Goal: Task Accomplishment & Management: Use online tool/utility

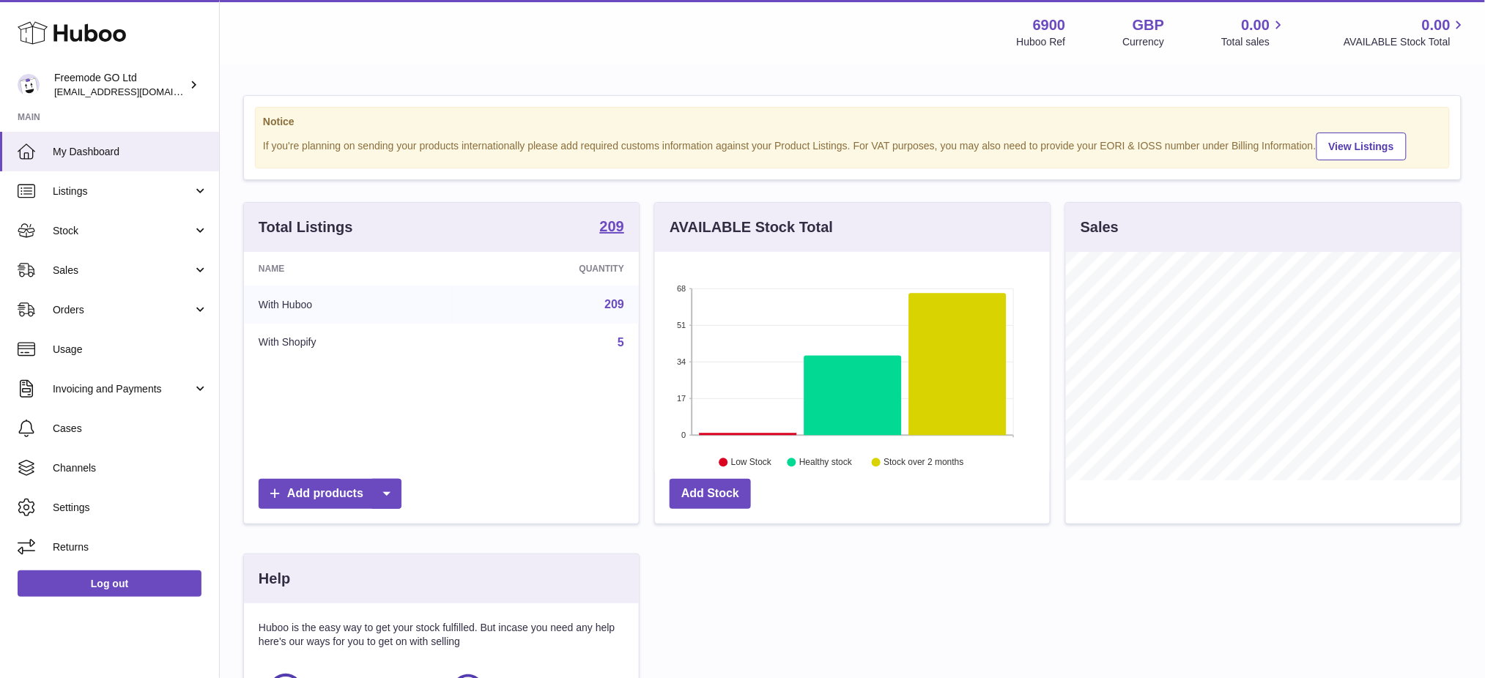
scroll to position [228, 395]
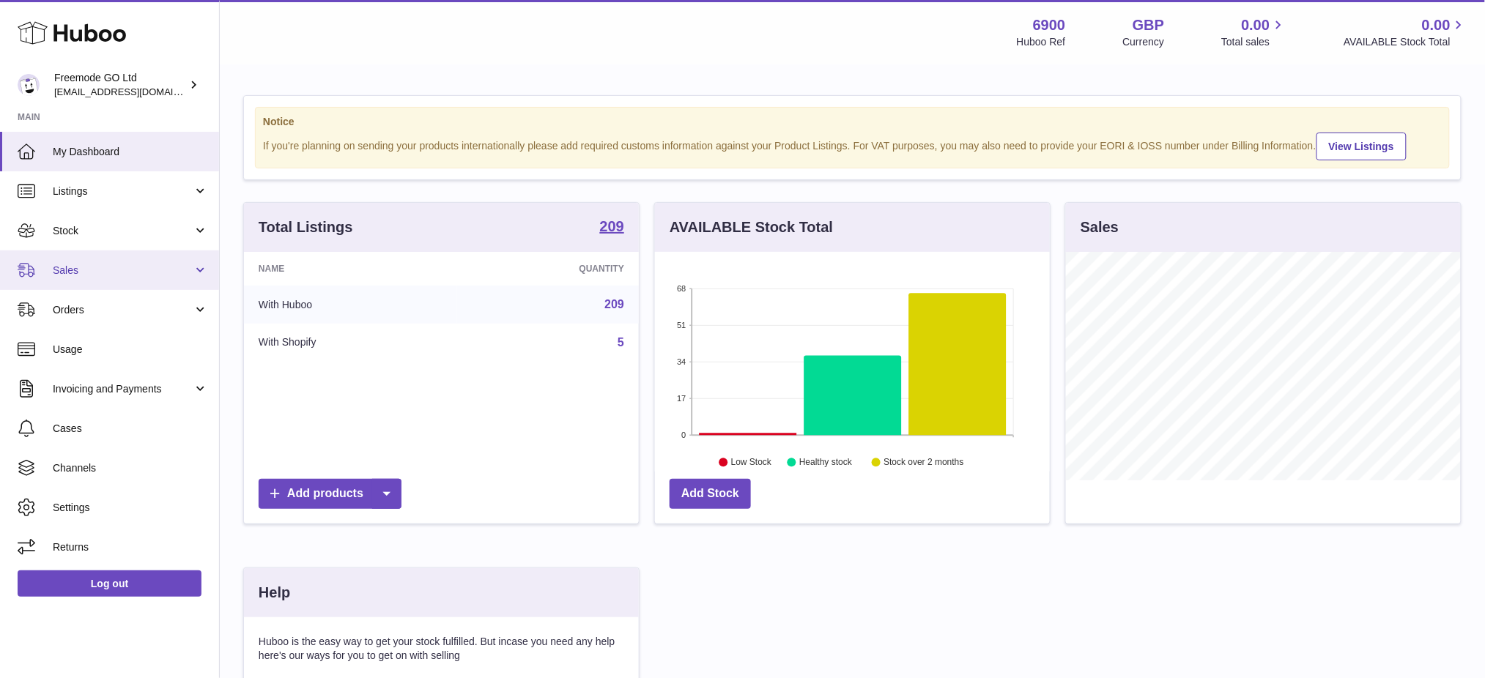
click at [86, 275] on span "Sales" at bounding box center [123, 271] width 140 height 14
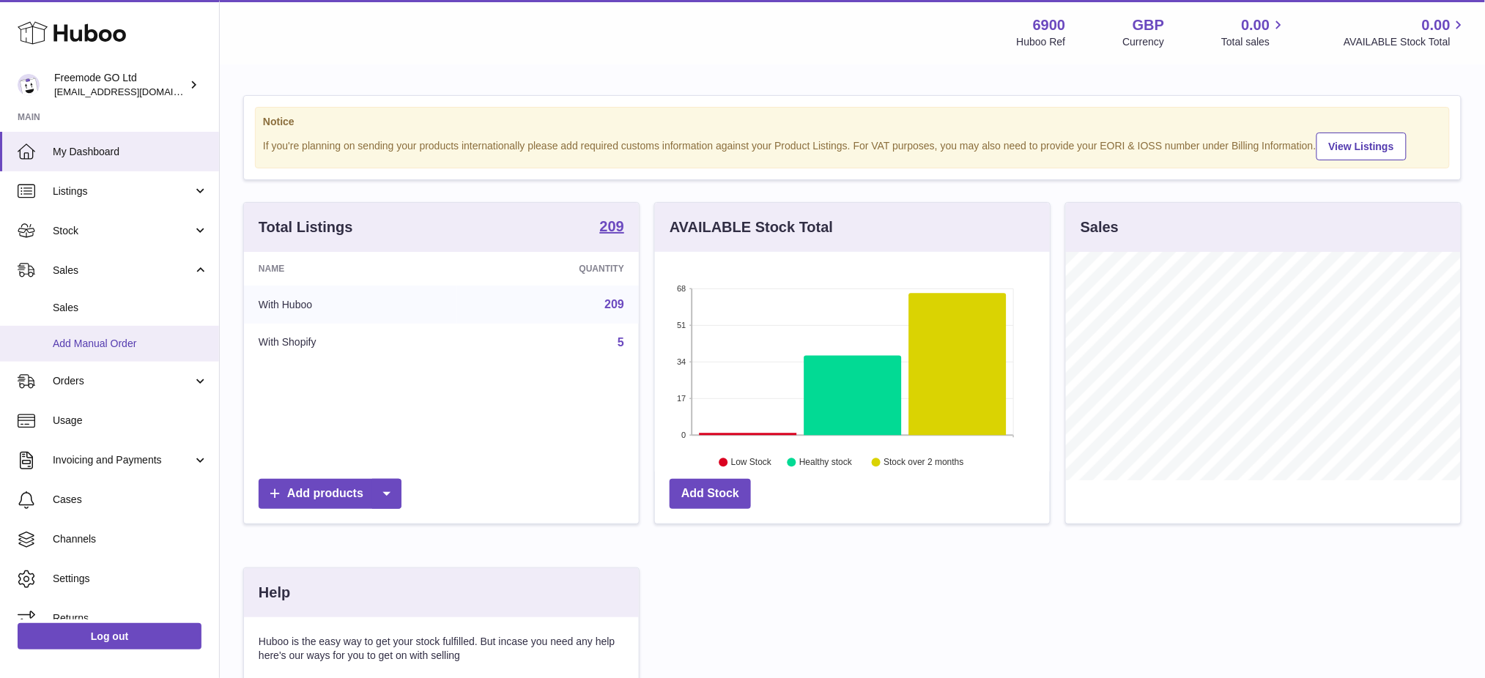
drag, startPoint x: 86, startPoint y: 275, endPoint x: 55, endPoint y: 341, distance: 73.1
click at [55, 341] on span "Add Manual Order" at bounding box center [130, 344] width 155 height 14
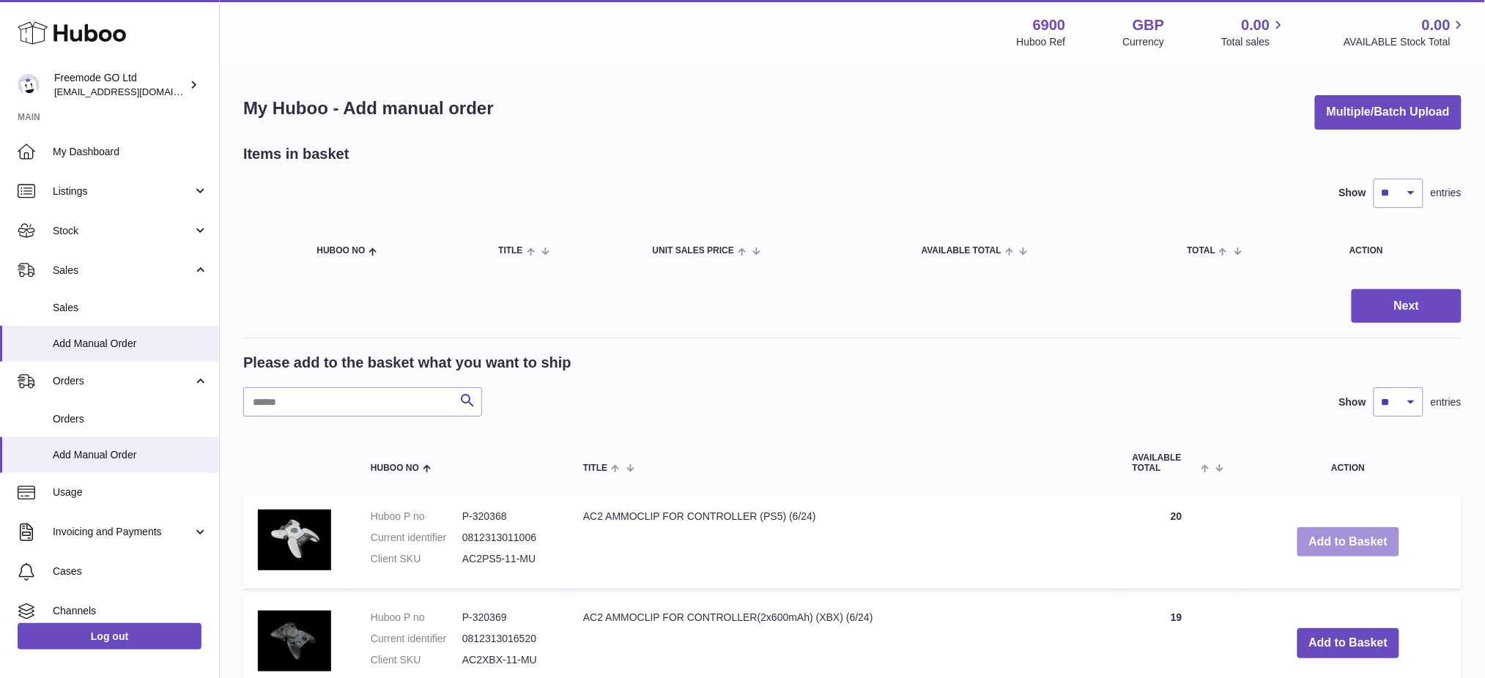
click at [1348, 527] on button "Add to Basket" at bounding box center [1348, 542] width 103 height 30
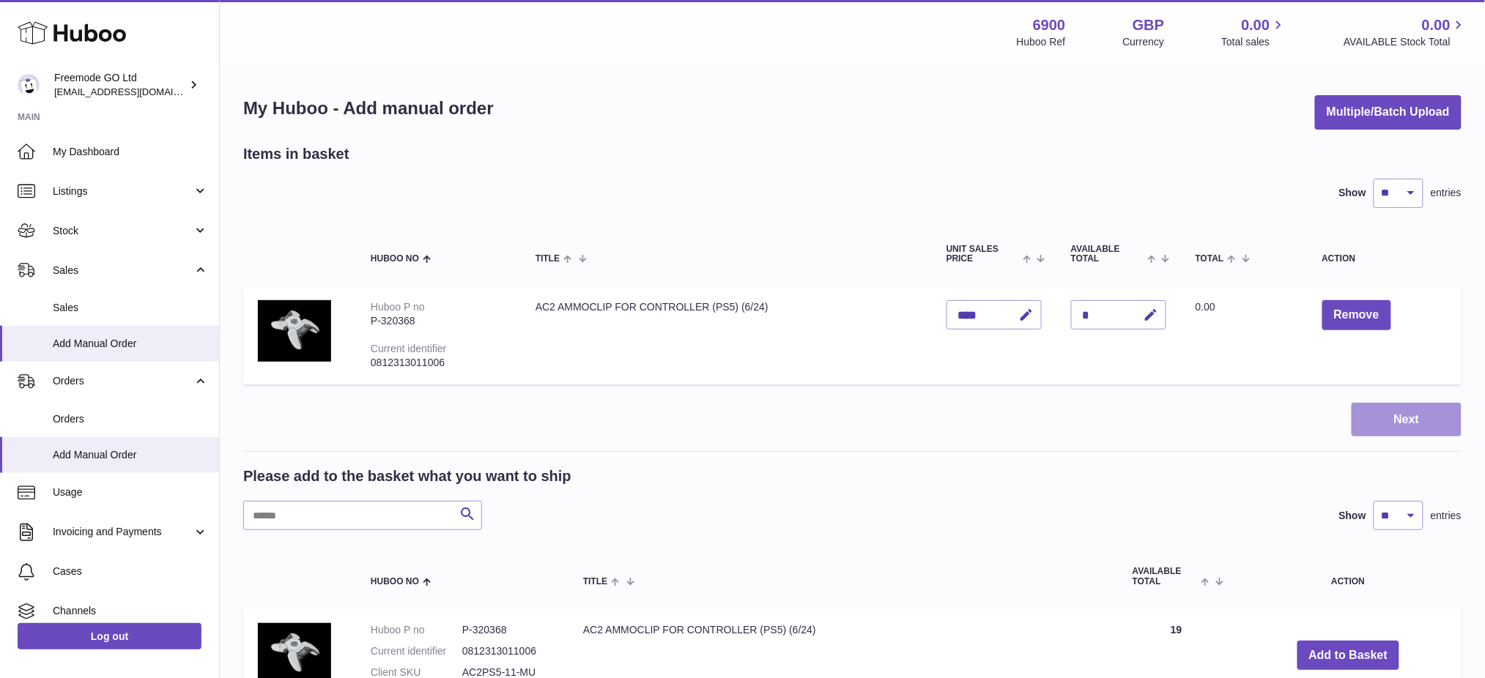
click at [1395, 414] on button "Next" at bounding box center [1406, 420] width 110 height 34
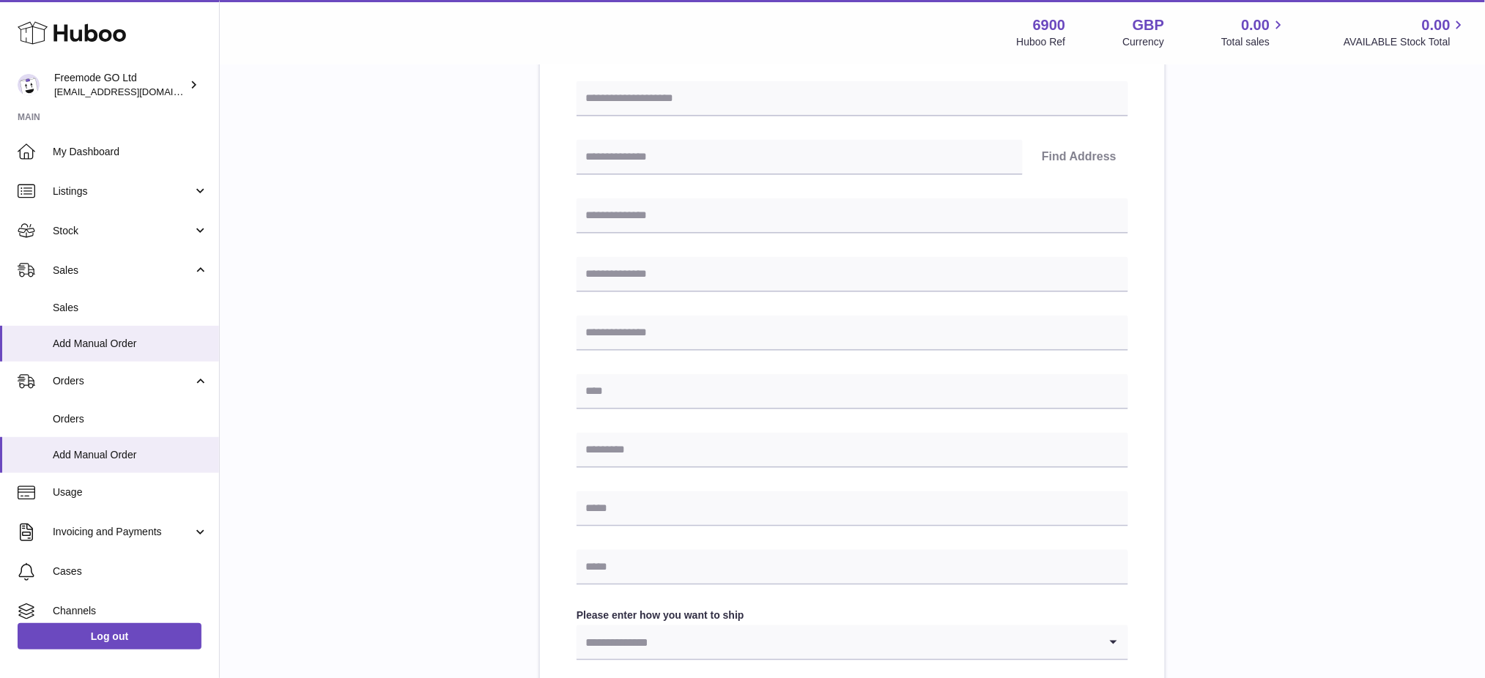
scroll to position [586, 0]
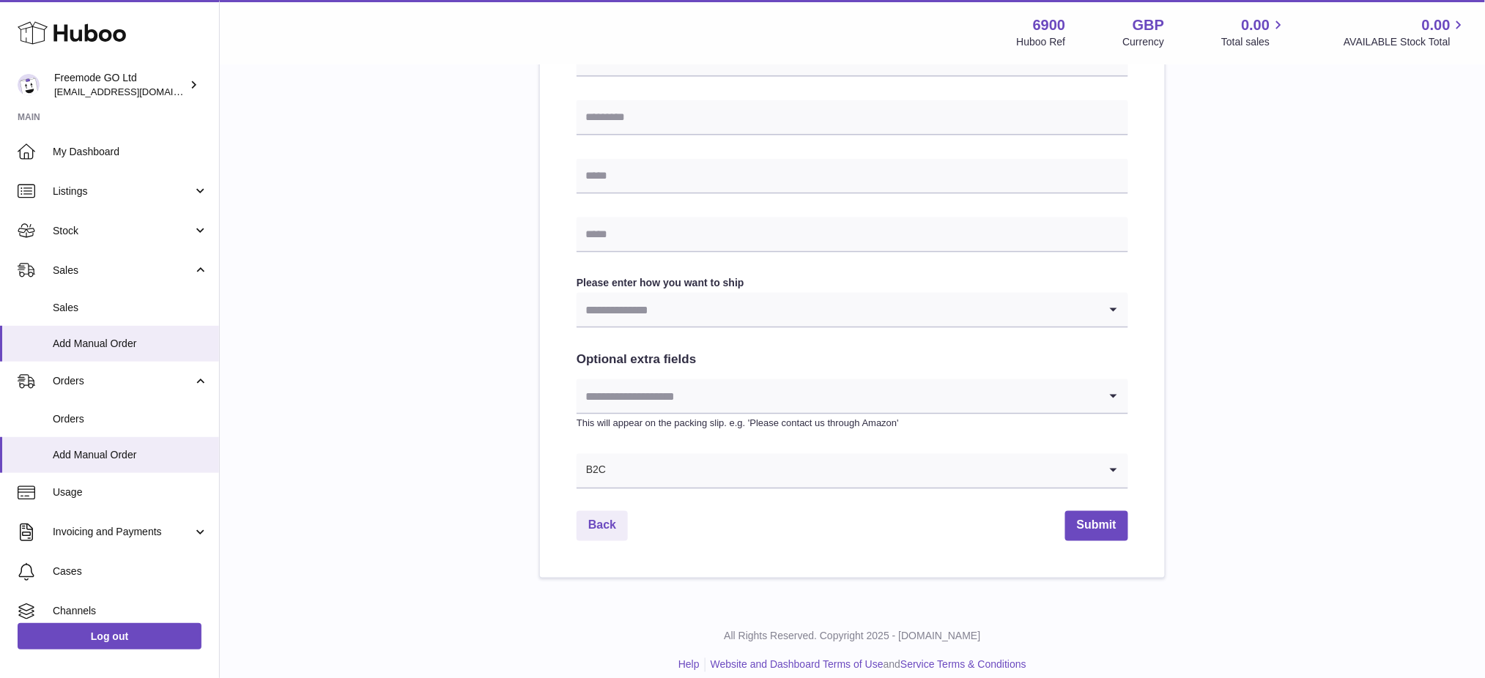
click at [754, 305] on input "Search for option" at bounding box center [837, 310] width 522 height 34
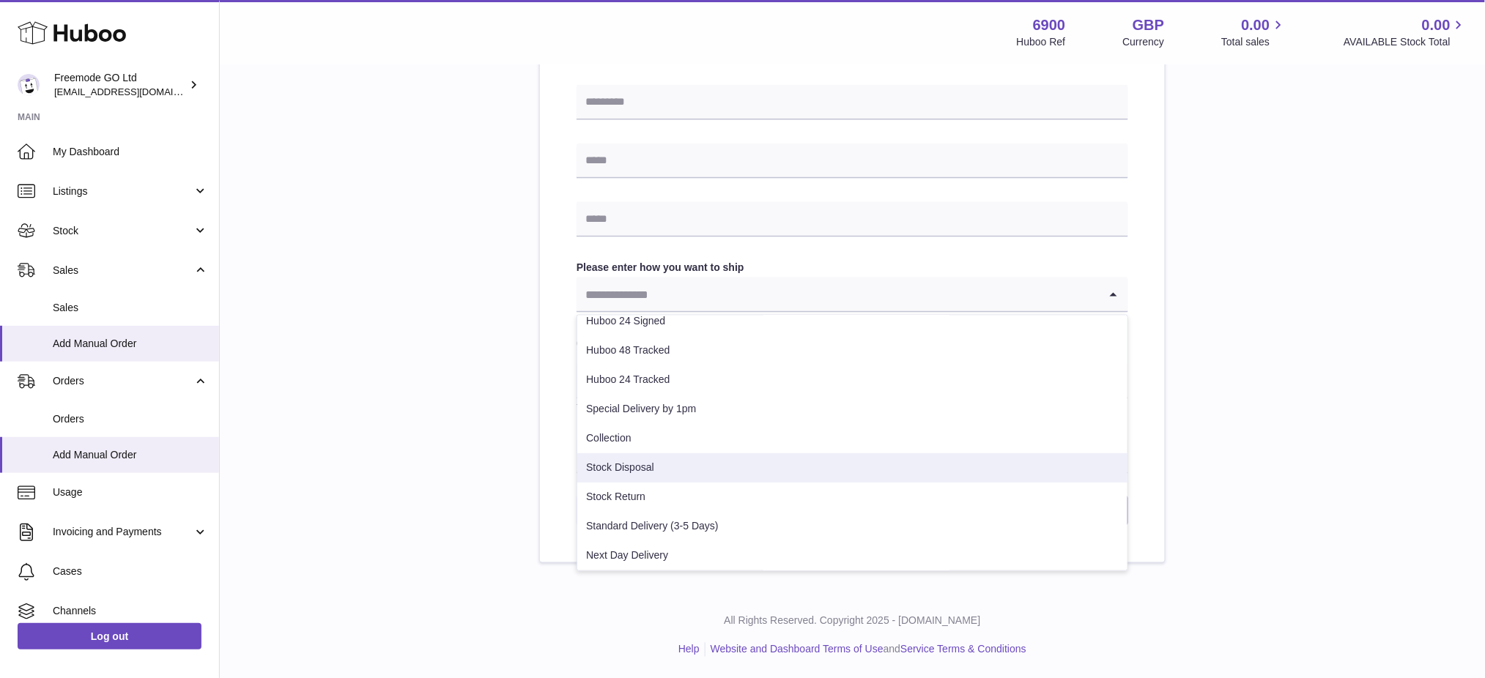
scroll to position [103, 0]
